Goal: Task Accomplishment & Management: Manage account settings

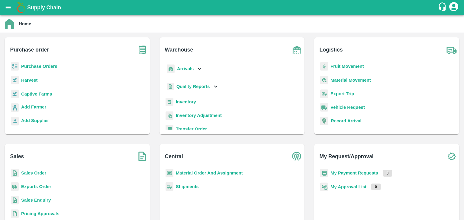
click at [453, 7] on icon "account of current user" at bounding box center [453, 6] width 9 height 9
click at [429, 31] on li "Logout" at bounding box center [439, 32] width 46 height 10
click at [35, 174] on b "Sales Order" at bounding box center [33, 173] width 25 height 5
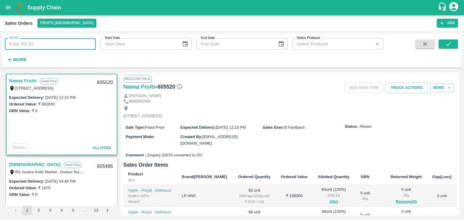
click at [31, 46] on input "SO ID" at bounding box center [50, 43] width 91 height 11
type input "605373"
click at [446, 46] on icon "submit" at bounding box center [448, 44] width 7 height 7
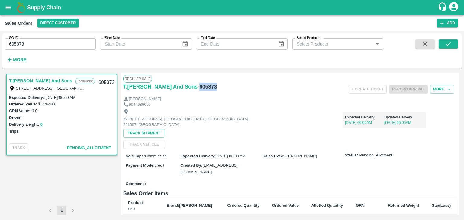
drag, startPoint x: 214, startPoint y: 87, endPoint x: 196, endPoint y: 85, distance: 18.6
click at [196, 85] on div "T.[PERSON_NAME] And Sons - 605373" at bounding box center [178, 87] width 111 height 8
click at [441, 92] on button "More" at bounding box center [442, 89] width 24 height 9
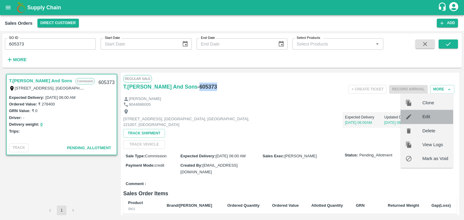
click at [426, 114] on span "Edit" at bounding box center [435, 117] width 26 height 7
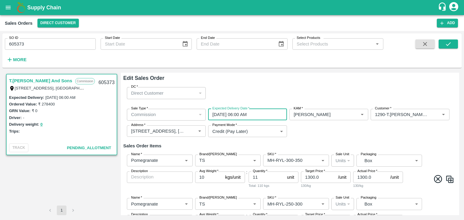
click at [214, 114] on input "[DATE] 06:00 AM" at bounding box center [245, 114] width 75 height 11
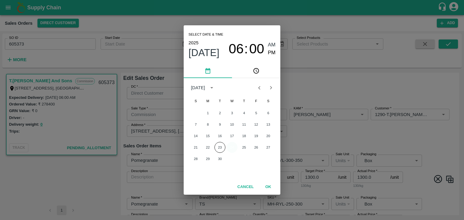
click at [232, 148] on button "24" at bounding box center [231, 147] width 11 height 11
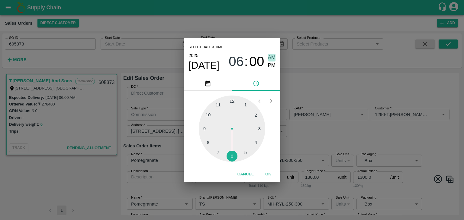
click at [272, 56] on span "AM" at bounding box center [272, 58] width 8 height 8
click at [265, 173] on button "OK" at bounding box center [267, 174] width 19 height 11
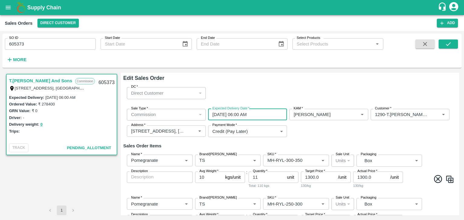
click at [224, 116] on input "[DATE] 06:00 AM" at bounding box center [245, 114] width 75 height 11
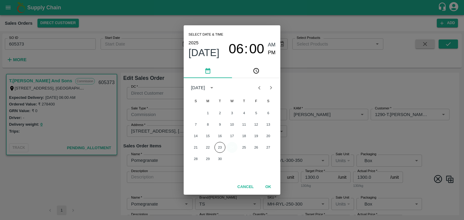
click at [235, 147] on button "24" at bounding box center [231, 147] width 11 height 11
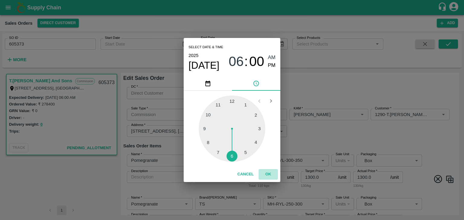
click at [267, 175] on button "OK" at bounding box center [267, 174] width 19 height 11
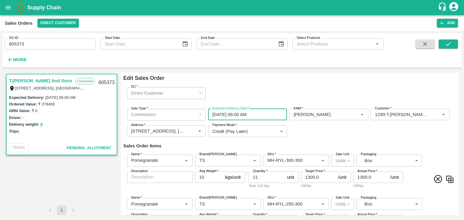
click at [222, 113] on input "[DATE] 06:00 AM" at bounding box center [245, 114] width 75 height 11
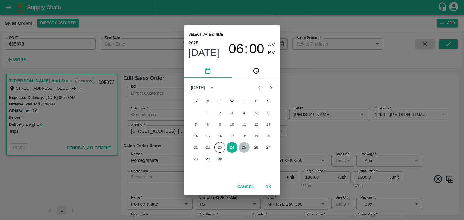
click at [243, 148] on button "25" at bounding box center [243, 147] width 11 height 11
type input "[DATE] 06:00 AM"
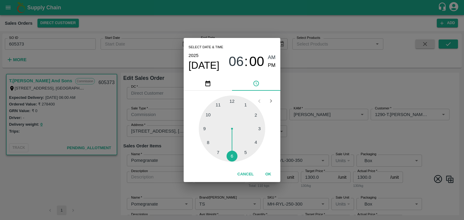
click at [270, 173] on button "OK" at bounding box center [267, 174] width 19 height 11
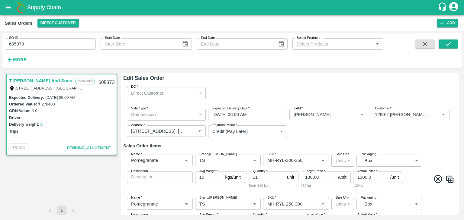
click at [324, 84] on div "DC   * Direct Customer 6 DC" at bounding box center [289, 92] width 333 height 21
click at [449, 43] on icon "submit" at bounding box center [448, 44] width 5 height 4
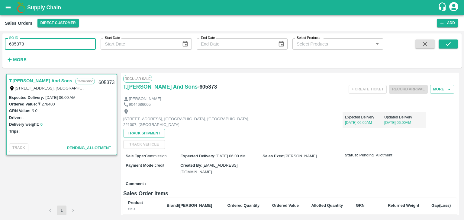
drag, startPoint x: 25, startPoint y: 46, endPoint x: 2, endPoint y: 44, distance: 23.0
click at [2, 44] on div "SO ID 605373 SO ID" at bounding box center [48, 42] width 96 height 16
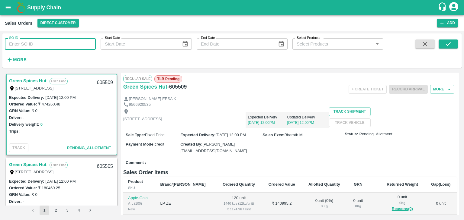
click at [19, 45] on input "SO ID" at bounding box center [50, 43] width 91 height 11
paste input "605373"
type input "605373"
click at [447, 44] on icon "submit" at bounding box center [448, 44] width 7 height 7
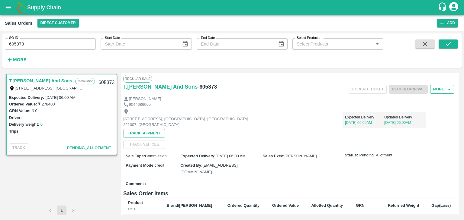
click at [441, 88] on button "More" at bounding box center [442, 89] width 24 height 9
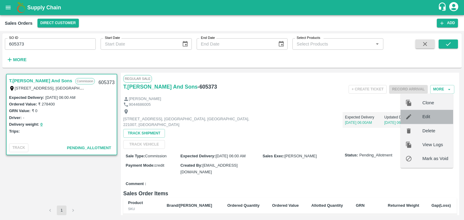
click at [428, 115] on span "Edit" at bounding box center [435, 117] width 26 height 7
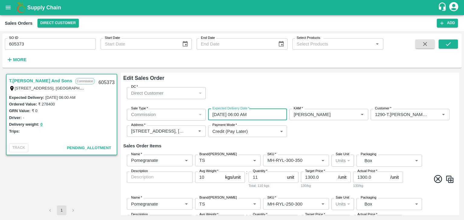
click at [230, 113] on input "[DATE] 06:00 AM" at bounding box center [245, 114] width 75 height 11
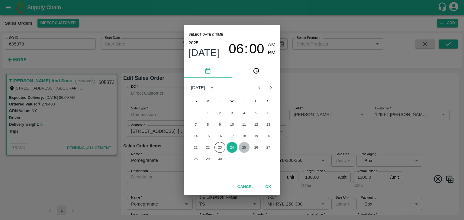
click at [244, 148] on button "25" at bounding box center [243, 147] width 11 height 11
type input "[DATE] 06:00 AM"
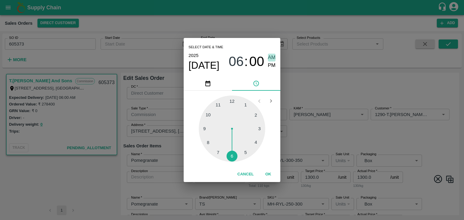
click at [270, 59] on span "AM" at bounding box center [272, 58] width 8 height 8
click at [251, 63] on span "00" at bounding box center [256, 62] width 15 height 16
click at [261, 62] on span "00" at bounding box center [256, 62] width 15 height 16
click at [271, 58] on span "AM" at bounding box center [272, 58] width 8 height 8
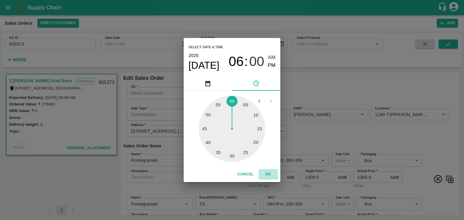
click at [267, 177] on button "OK" at bounding box center [267, 174] width 19 height 11
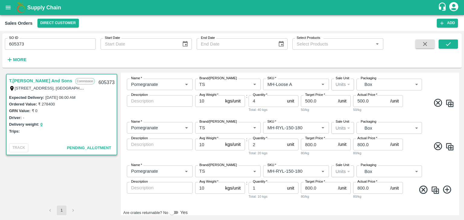
scroll to position [353, 0]
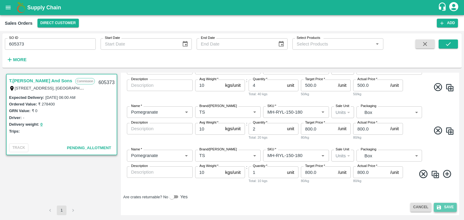
click at [445, 209] on button "Save" at bounding box center [444, 207] width 23 height 9
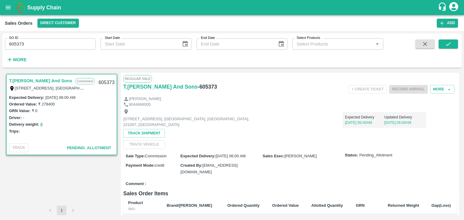
click at [211, 85] on h6 "- 605373" at bounding box center [206, 87] width 19 height 8
drag, startPoint x: 211, startPoint y: 85, endPoint x: 194, endPoint y: 83, distance: 17.3
click at [197, 83] on h6 "- 605373" at bounding box center [206, 87] width 19 height 8
copy h6 "605373"
click at [278, 148] on div "Shop No B 27 , , Pahariya fruit mandi, Pahariya , Varanasi, U.P 221007, Varanas…" at bounding box center [289, 128] width 333 height 42
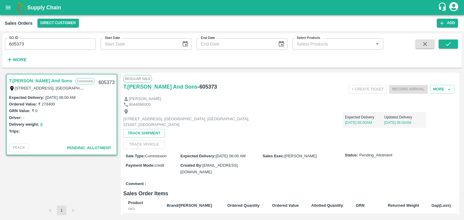
click at [57, 104] on div "Ordered Value: ₹ 278400" at bounding box center [61, 104] width 105 height 7
drag, startPoint x: 57, startPoint y: 104, endPoint x: 39, endPoint y: 104, distance: 18.7
click at [39, 104] on div "Ordered Value: ₹ 278400" at bounding box center [61, 104] width 105 height 7
copy label "₹ 278400"
drag, startPoint x: 88, startPoint y: 97, endPoint x: 45, endPoint y: 98, distance: 42.9
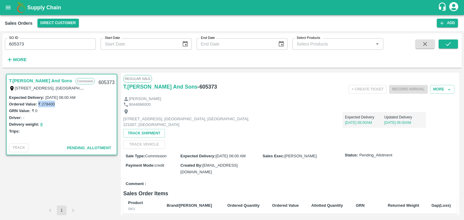
click at [45, 98] on div "Expected Delivery : 25 Sep 2025, 06:00 AM" at bounding box center [61, 97] width 105 height 7
copy label "25 Sep 2025, 06:00 AM"
click at [458, 104] on div "T.Kishore Kapoor And Sons Commission Shop No B 27 , , Pahariya fruit mandi, Pah…" at bounding box center [231, 144] width 459 height 148
click at [440, 90] on button "More" at bounding box center [442, 89] width 24 height 9
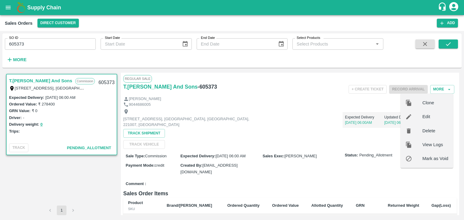
click at [429, 117] on span "Edit" at bounding box center [435, 117] width 26 height 7
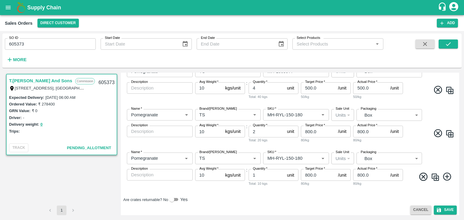
scroll to position [353, 0]
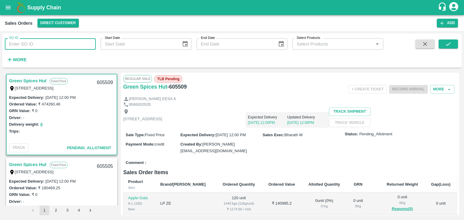
click at [57, 43] on input "SO ID" at bounding box center [50, 43] width 91 height 11
paste input "605323"
type input "605323"
click at [445, 44] on icon "submit" at bounding box center [448, 44] width 7 height 7
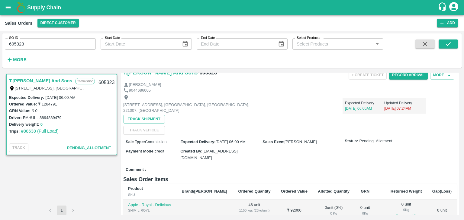
scroll to position [11, 0]
